Goal: Obtain resource: Obtain resource

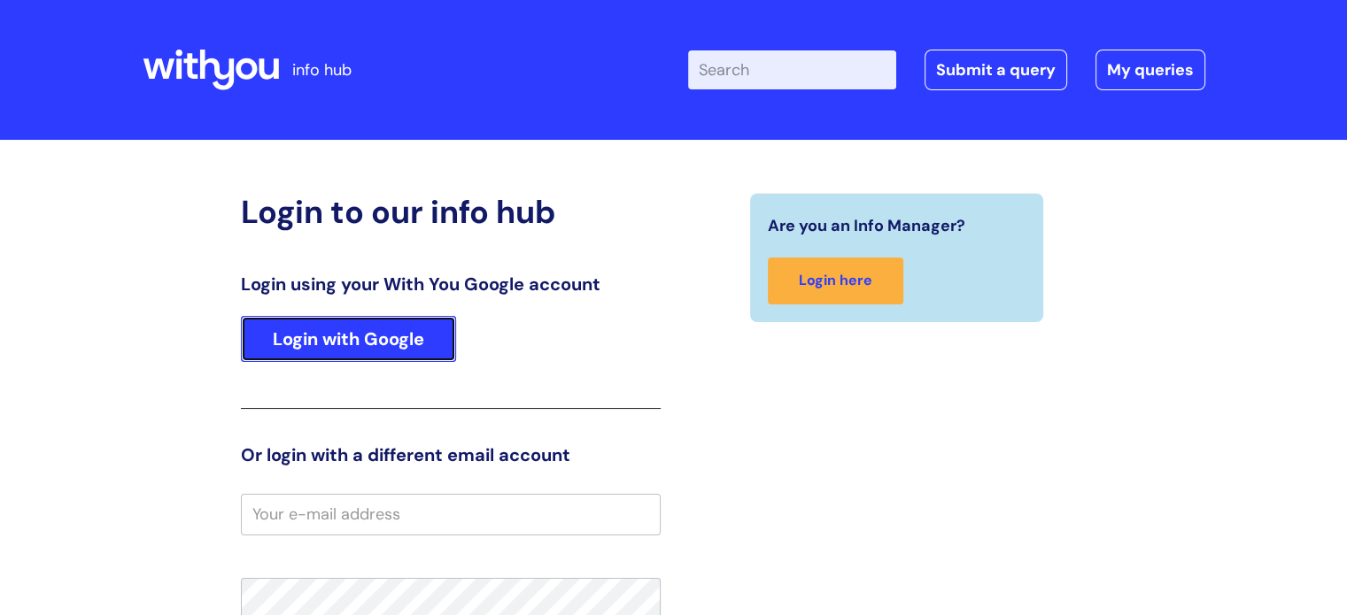
click at [348, 337] on link "Login with Google" at bounding box center [348, 339] width 215 height 46
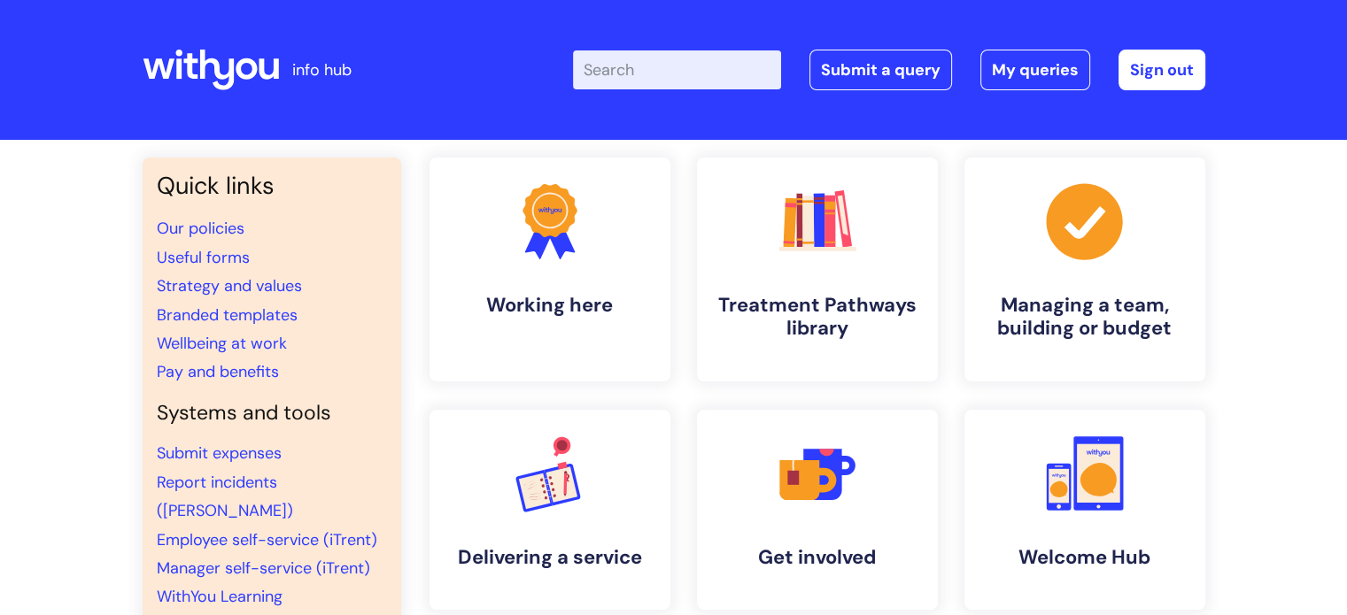
click at [706, 59] on input "Enter your search term here..." at bounding box center [677, 69] width 208 height 39
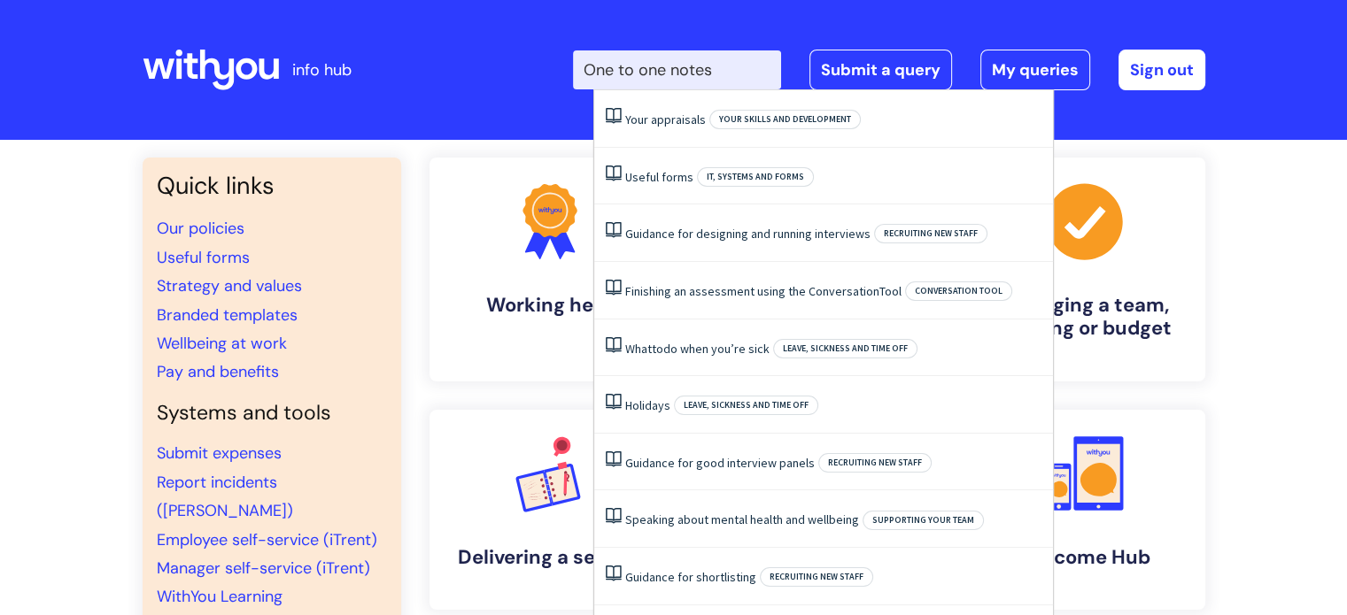
type input "One to one notes"
click button "Search" at bounding box center [0, 0] width 0 height 0
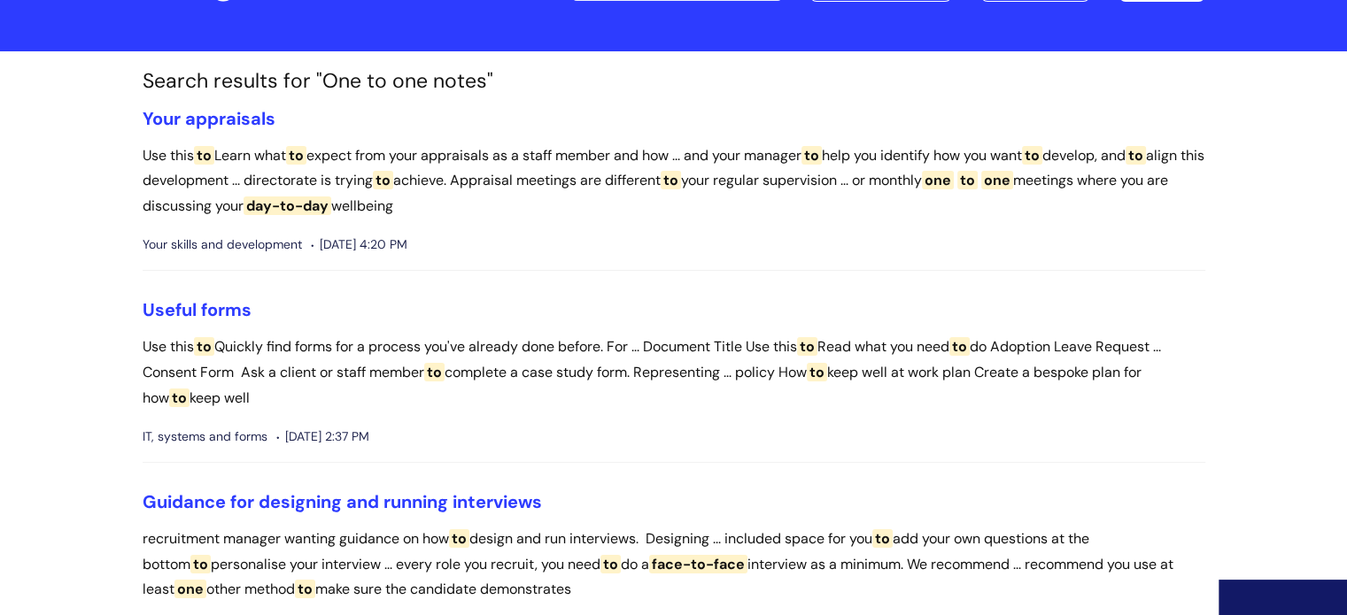
scroll to position [177, 0]
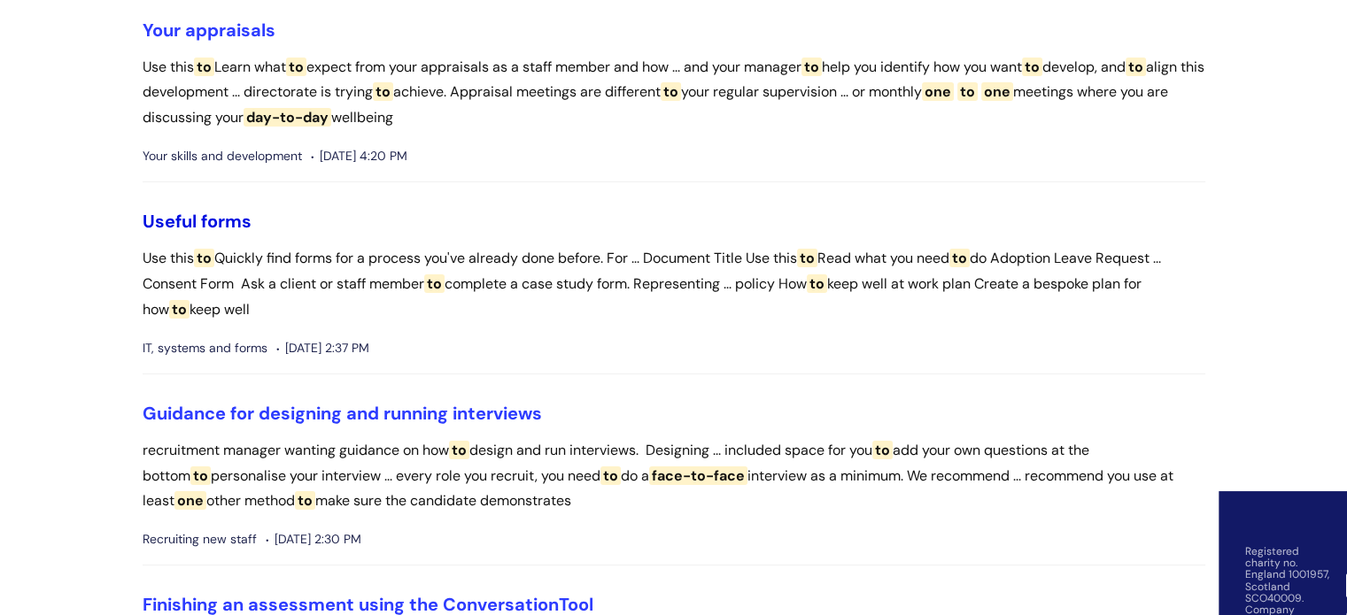
click at [189, 222] on link "Useful forms" at bounding box center [197, 221] width 109 height 23
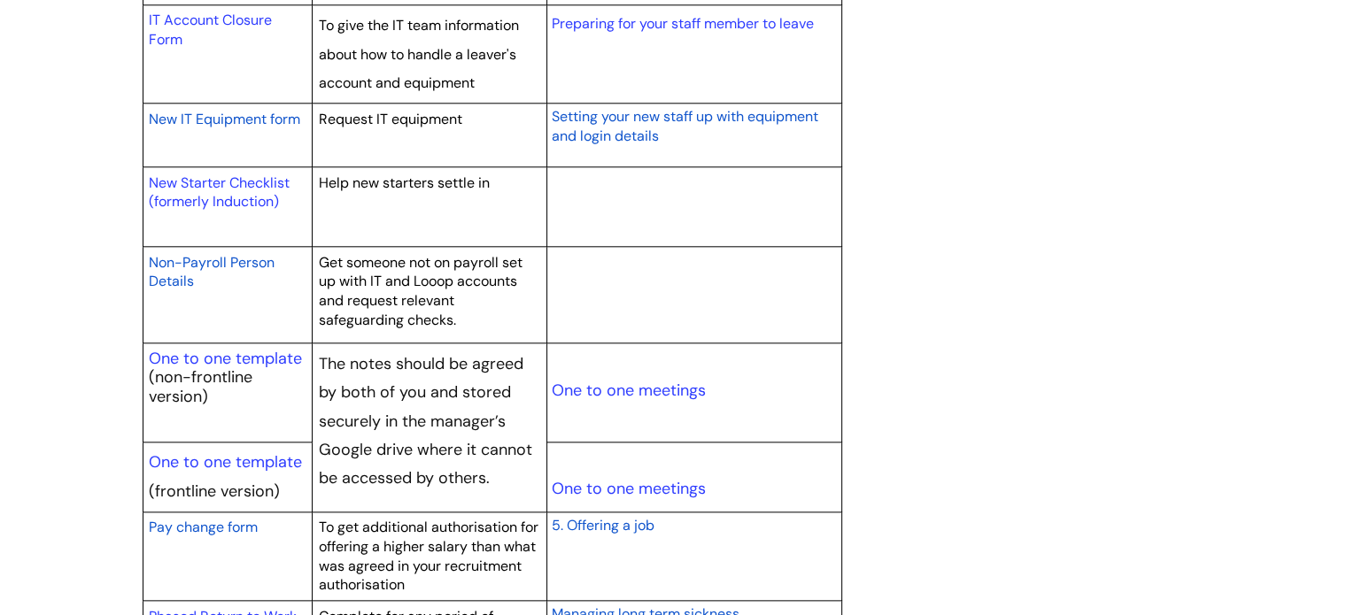
scroll to position [1948, 0]
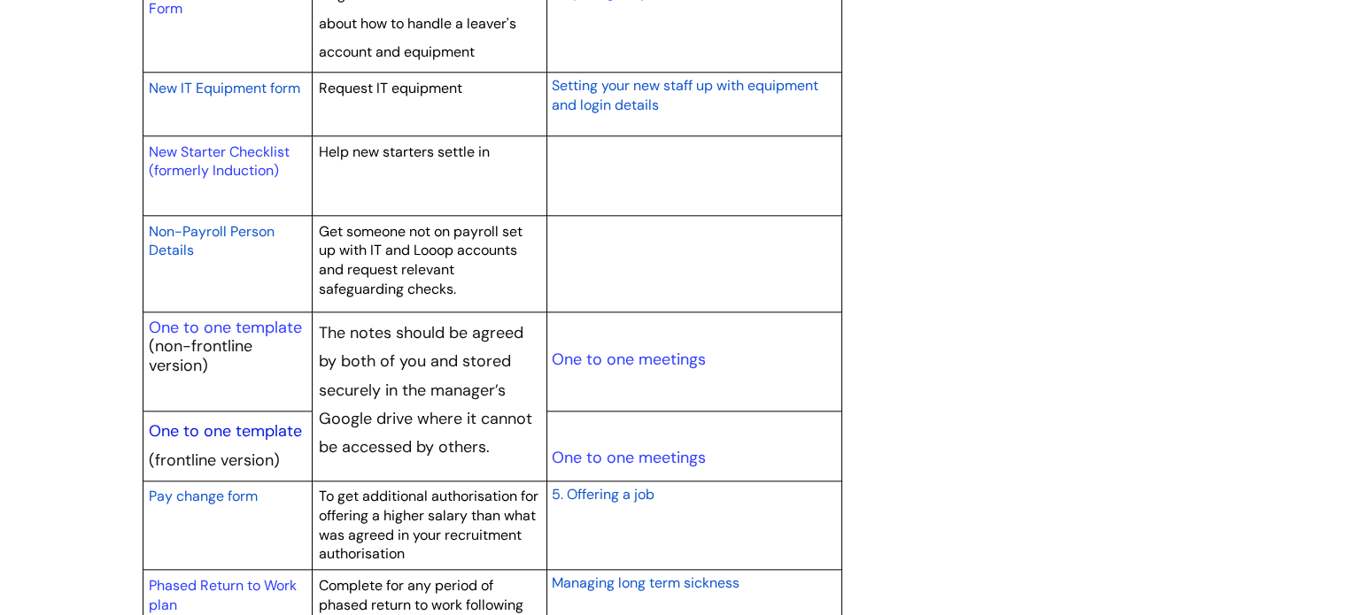
click at [220, 421] on link "One to one template" at bounding box center [225, 431] width 153 height 21
